Goal: Transaction & Acquisition: Purchase product/service

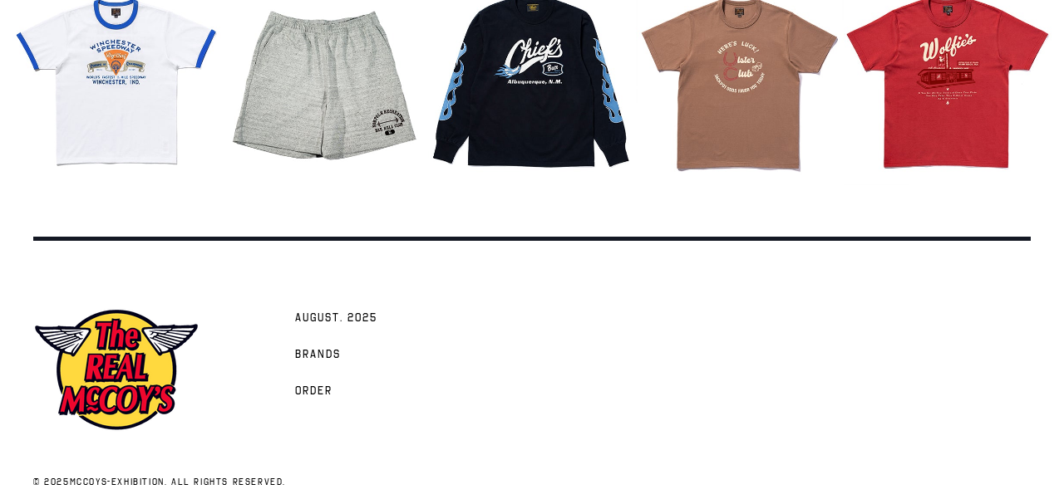
scroll to position [2004, 0]
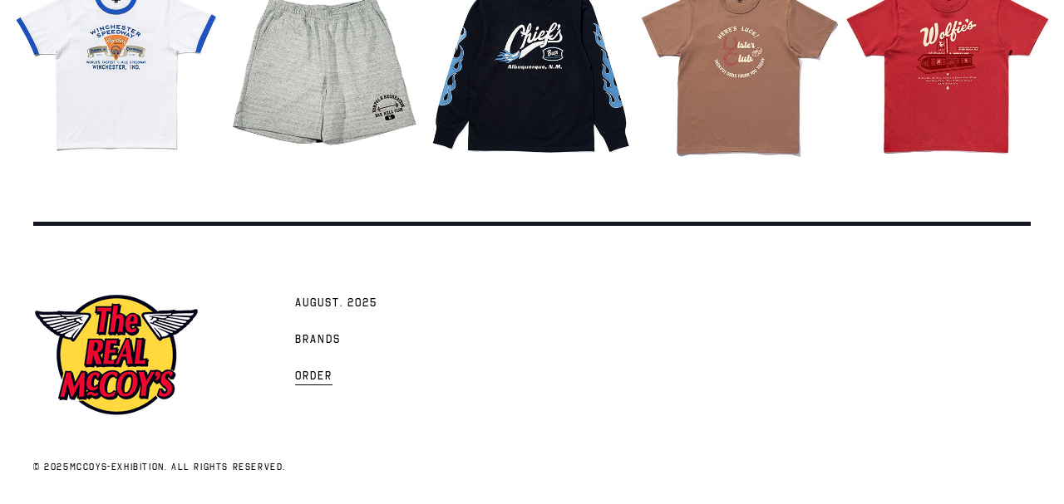
click at [304, 370] on span "Order" at bounding box center [313, 377] width 37 height 17
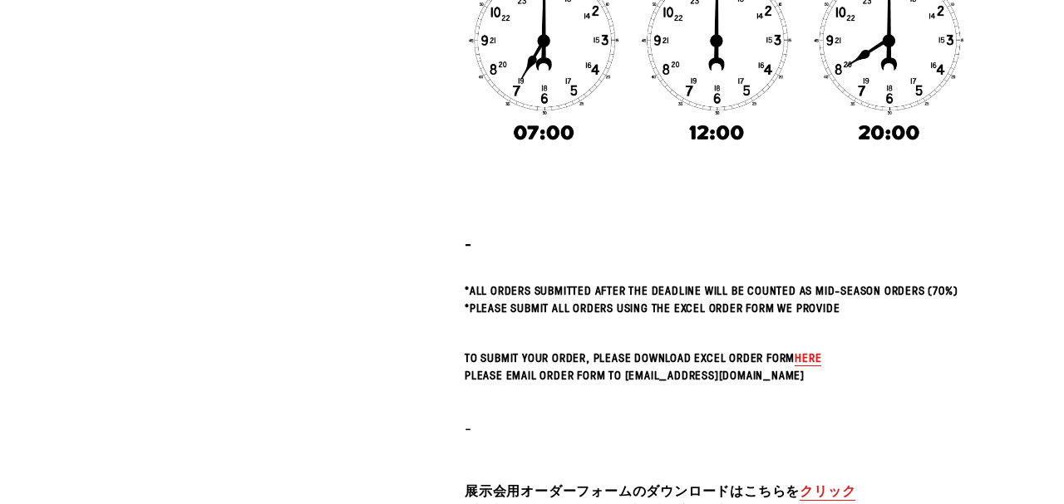
scroll to position [680, 0]
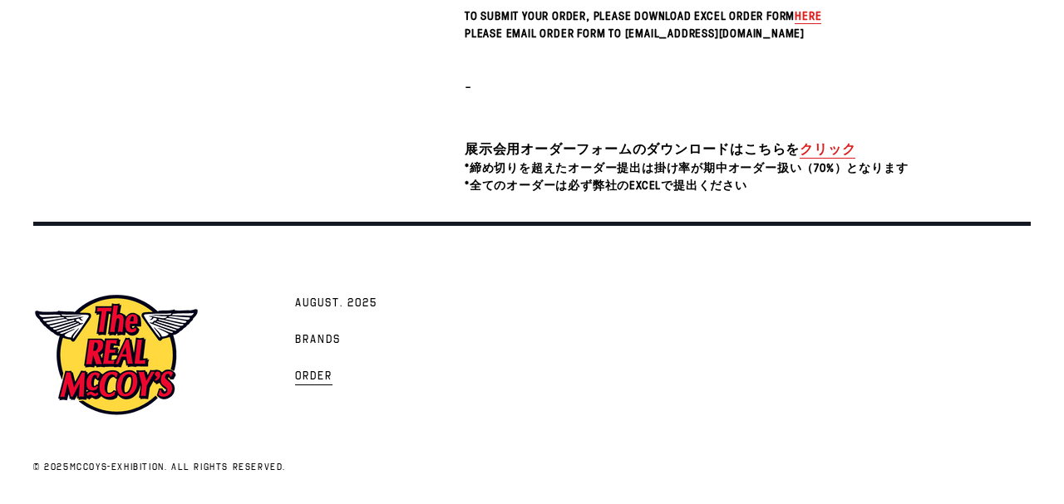
click at [319, 380] on span "Order" at bounding box center [313, 377] width 37 height 17
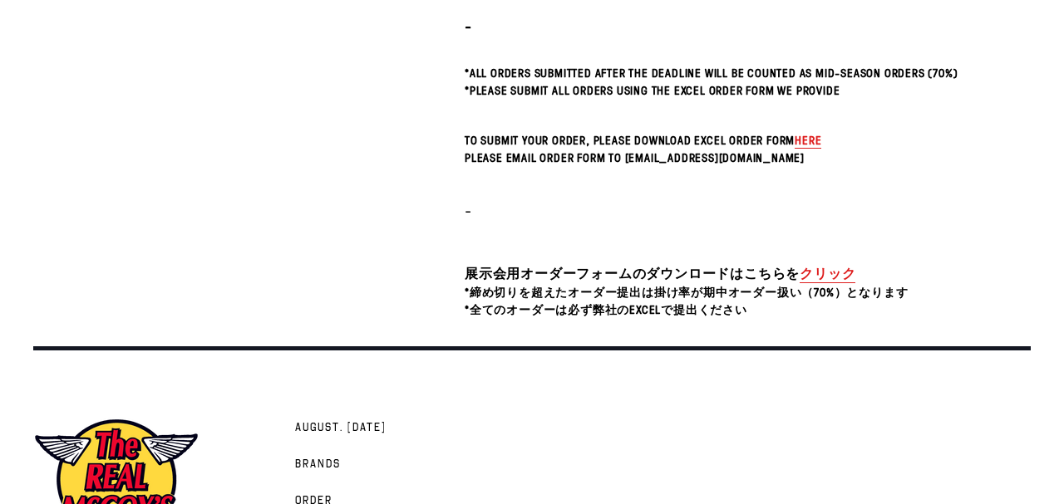
scroll to position [449, 0]
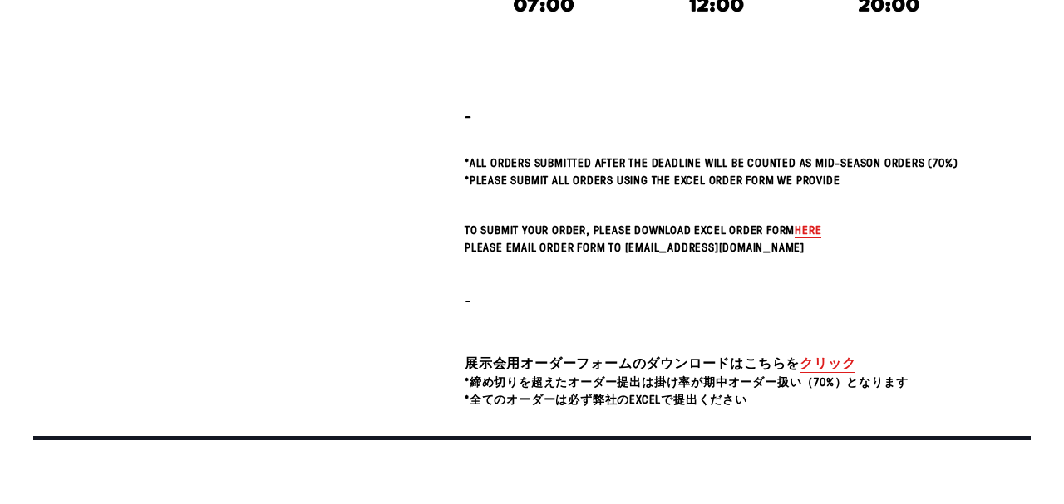
click at [811, 373] on link "クリック" at bounding box center [827, 363] width 56 height 19
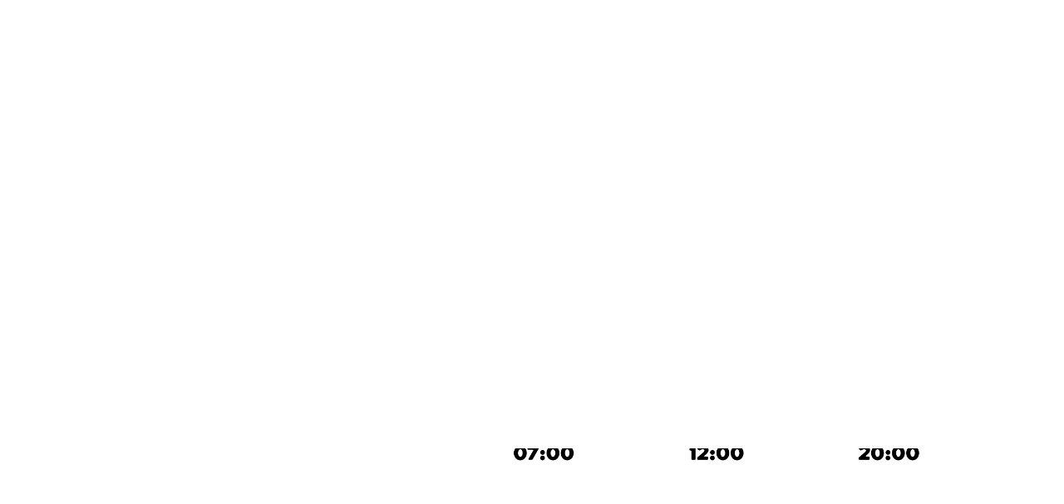
scroll to position [0, 0]
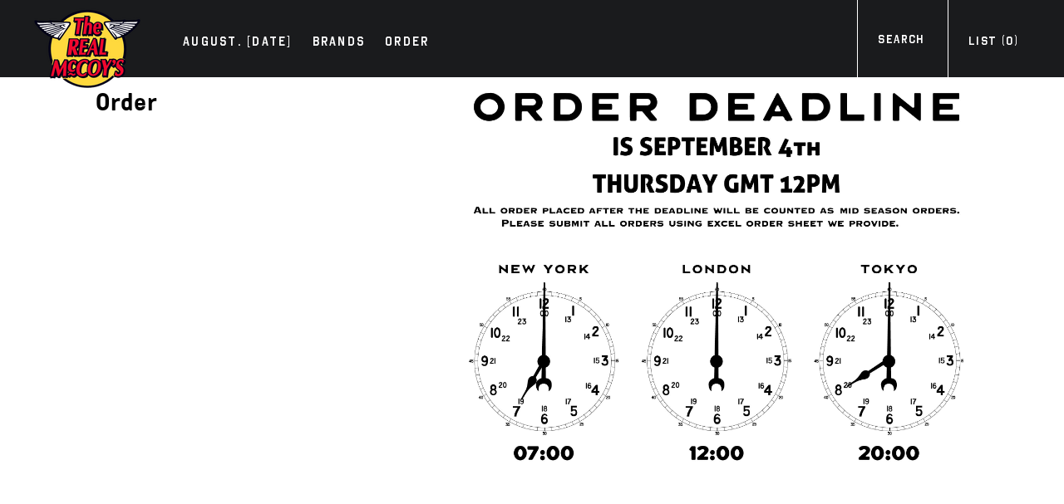
drag, startPoint x: 359, startPoint y: -245, endPoint x: 365, endPoint y: 209, distance: 453.7
click at [360, 204] on div "Order - *All orders submitted after the deadline will be counted as Mid-Season …" at bounding box center [507, 467] width 922 height 781
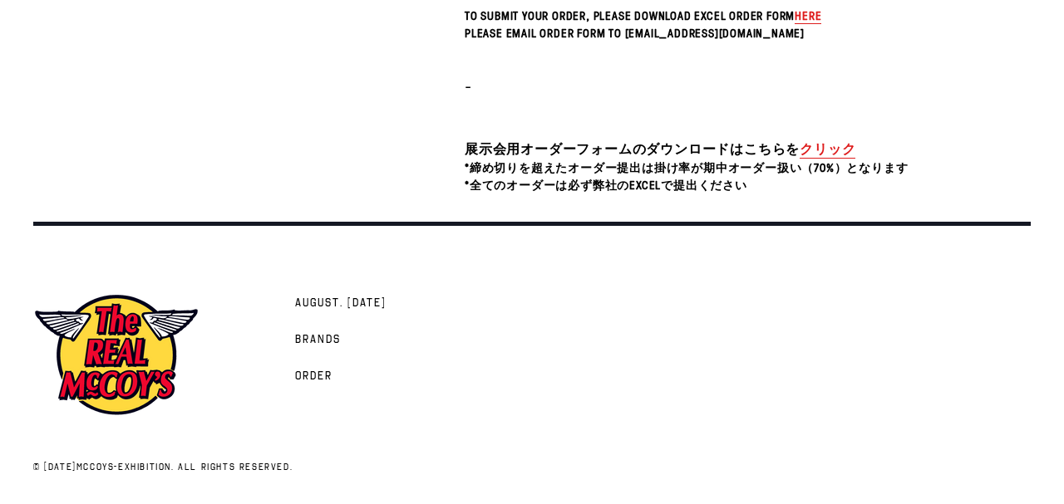
scroll to position [680, 0]
click at [339, 307] on span "AUGUST. 2025" at bounding box center [340, 304] width 91 height 17
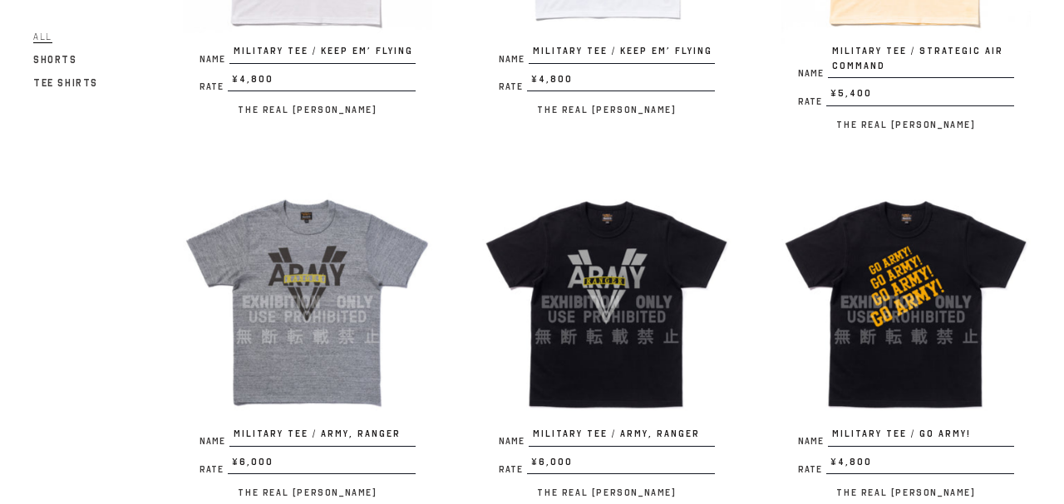
scroll to position [1077, 0]
